Goal: Transaction & Acquisition: Obtain resource

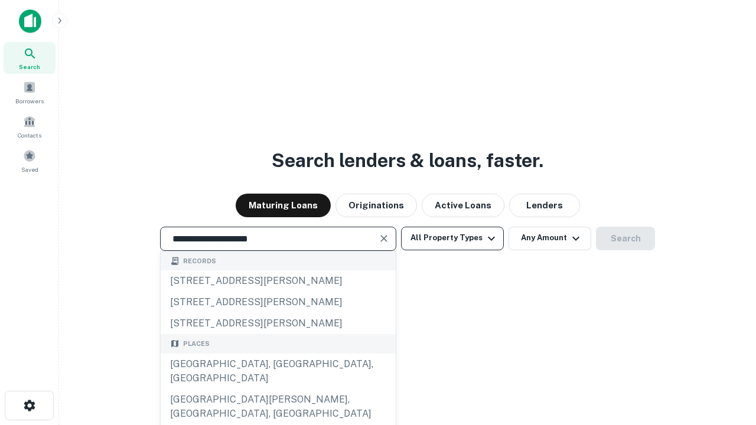
click at [278, 389] on div "[GEOGRAPHIC_DATA], [GEOGRAPHIC_DATA], [GEOGRAPHIC_DATA]" at bounding box center [278, 371] width 235 height 35
click at [452, 238] on button "All Property Types" at bounding box center [452, 239] width 103 height 24
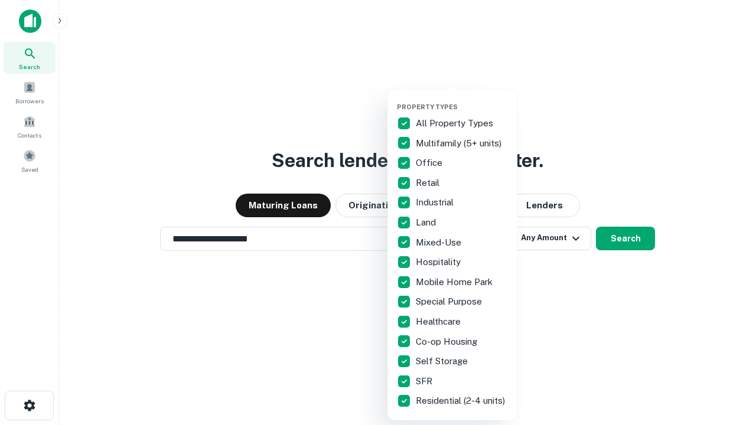
type input "**********"
click at [462, 99] on button "button" at bounding box center [462, 99] width 130 height 1
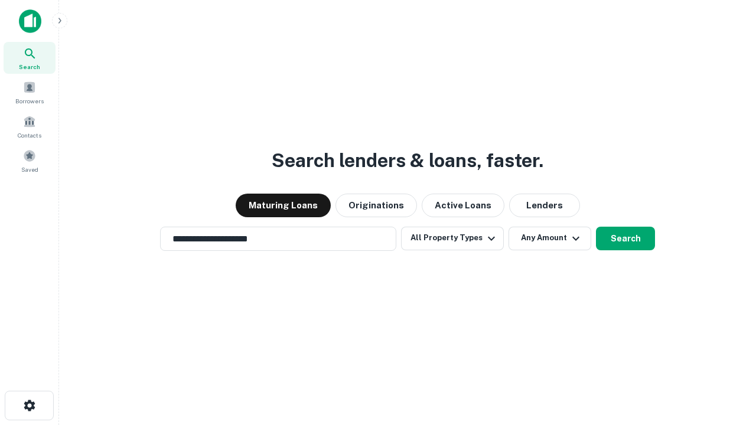
scroll to position [7, 142]
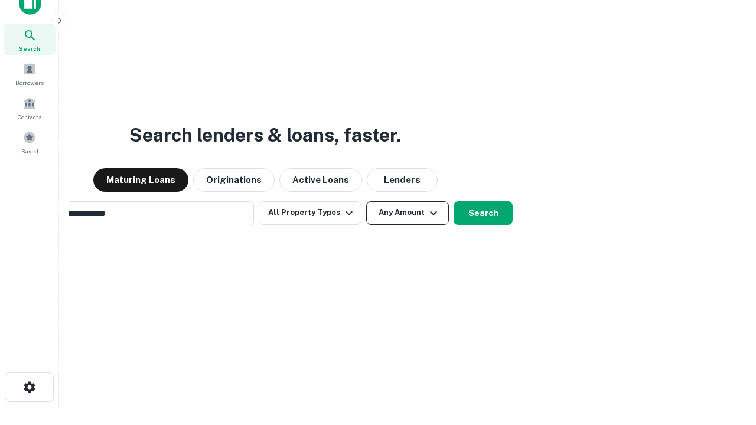
click at [366, 201] on button "Any Amount" at bounding box center [407, 213] width 83 height 24
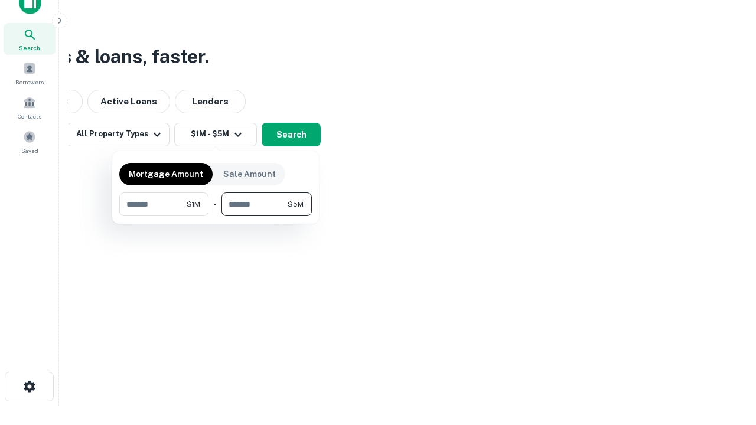
type input "*******"
click at [216, 216] on button "button" at bounding box center [215, 216] width 193 height 1
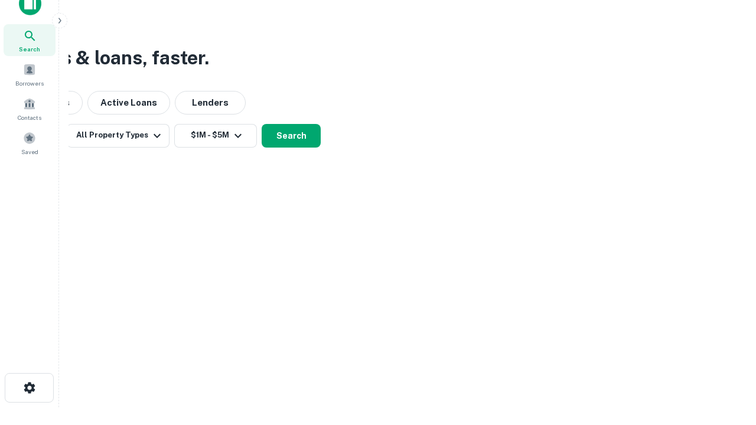
scroll to position [7, 218]
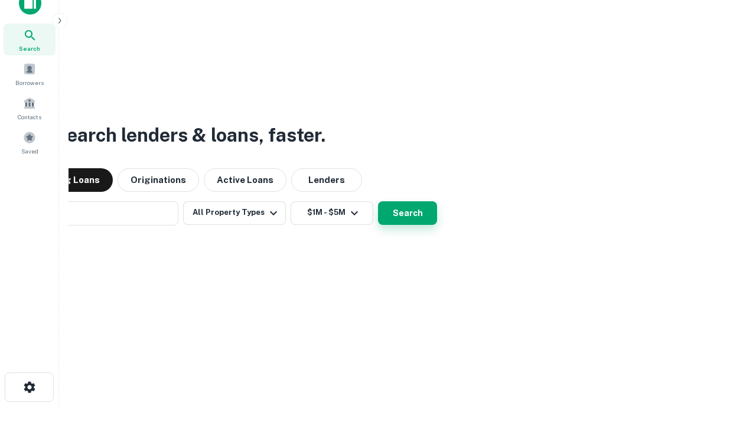
click at [378, 201] on button "Search" at bounding box center [407, 213] width 59 height 24
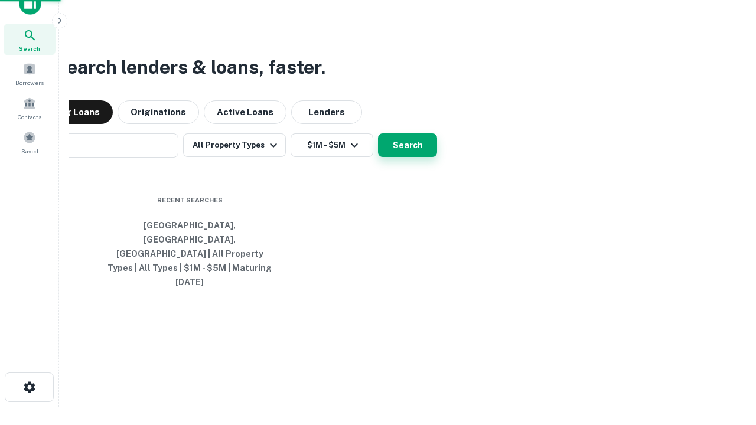
scroll to position [31, 334]
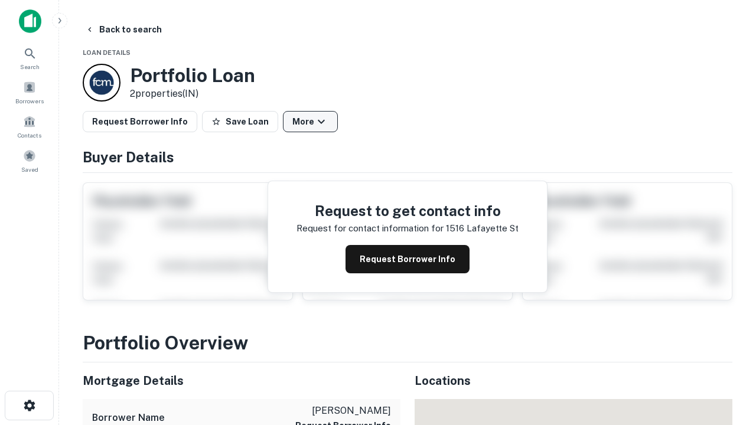
click at [310, 122] on button "More" at bounding box center [310, 121] width 55 height 21
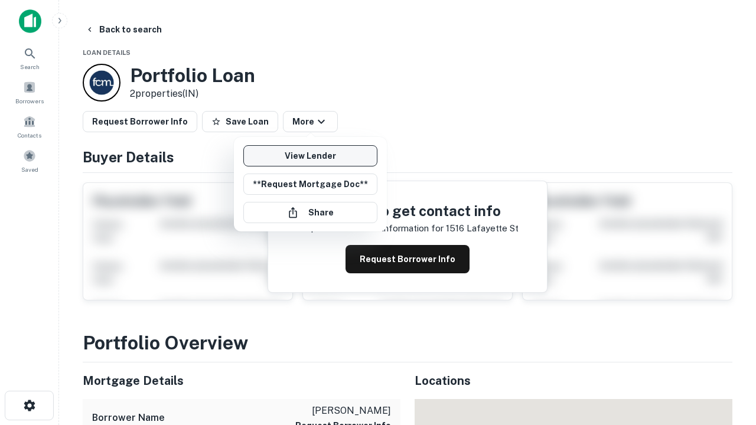
click at [310, 156] on link "View Lender" at bounding box center [310, 155] width 134 height 21
